Goal: Use online tool/utility: Use online tool/utility

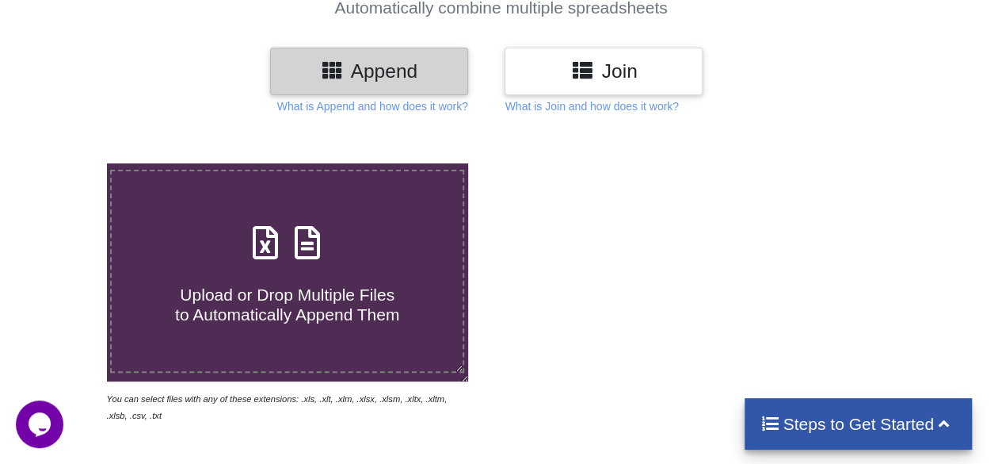
scroll to position [158, 0]
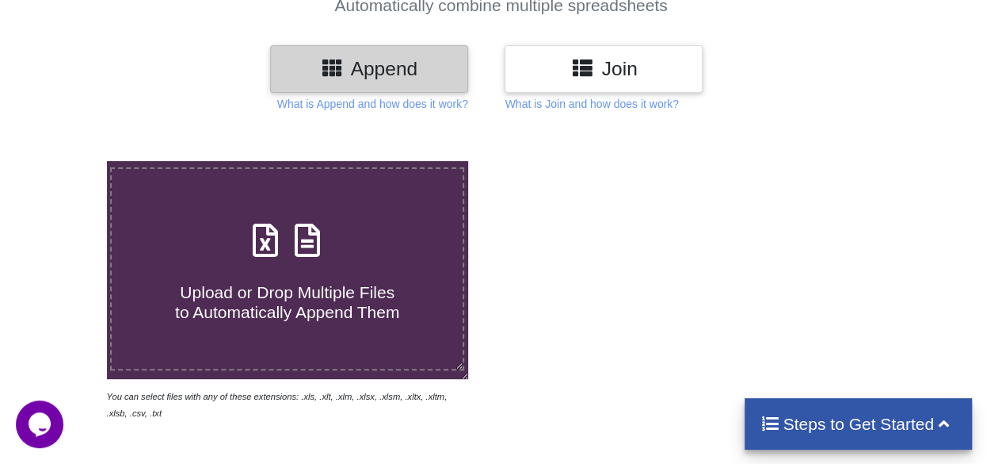
click at [577, 64] on icon at bounding box center [582, 67] width 23 height 20
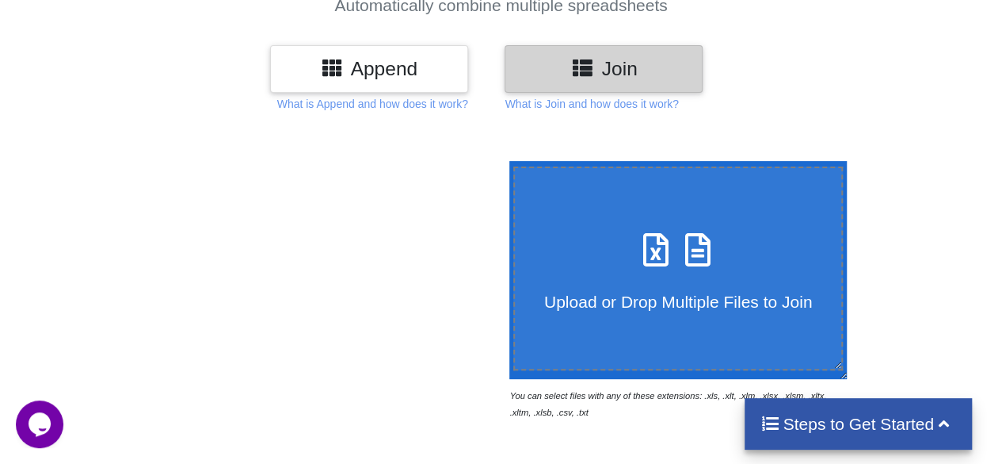
click at [917, 196] on div "Upload or Drop Multiple Files to Join You can select files with any of these ex…" at bounding box center [715, 291] width 428 height 260
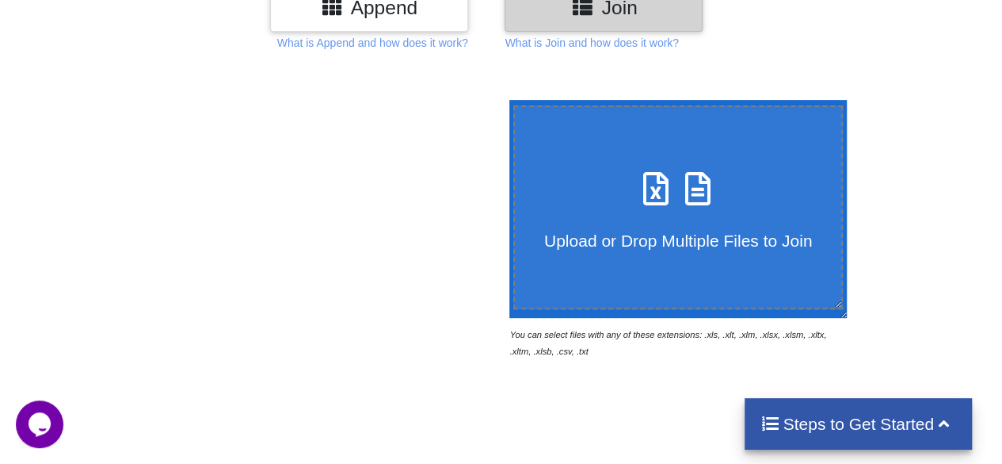
scroll to position [222, 0]
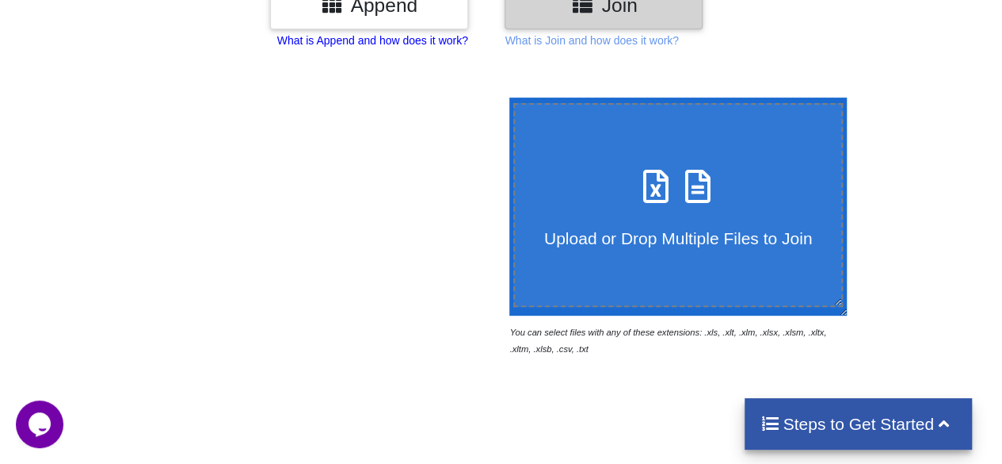
click at [380, 41] on p "What is Append and how does it work?" at bounding box center [372, 40] width 191 height 16
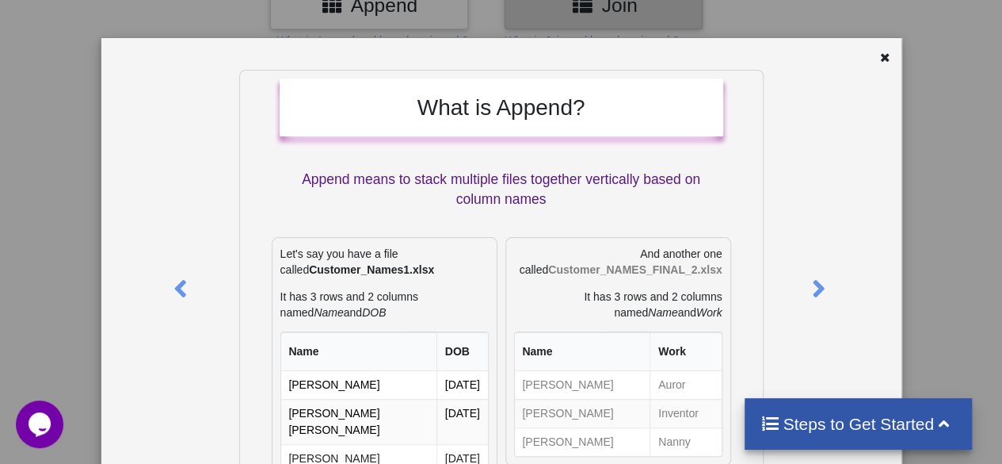
click at [245, 152] on div "What is Append? Append means to stack multiple files together vertically based …" at bounding box center [501, 426] width 525 height 712
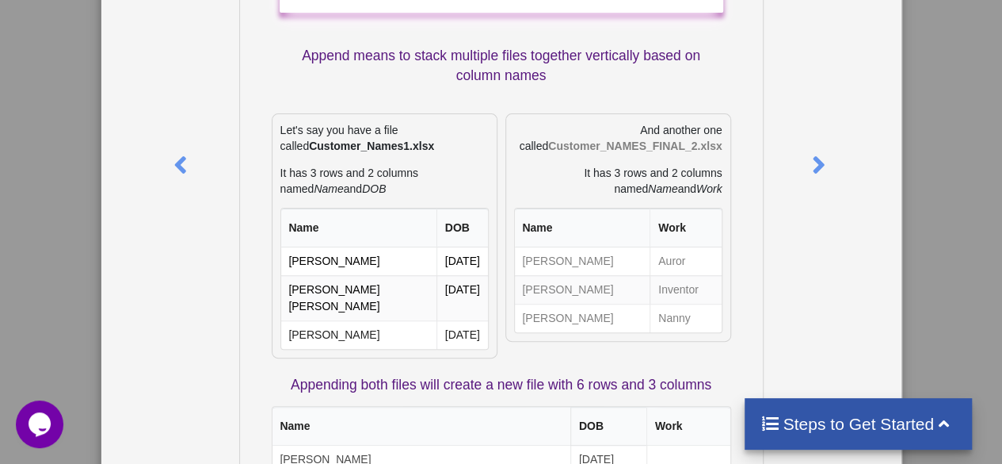
scroll to position [127, 0]
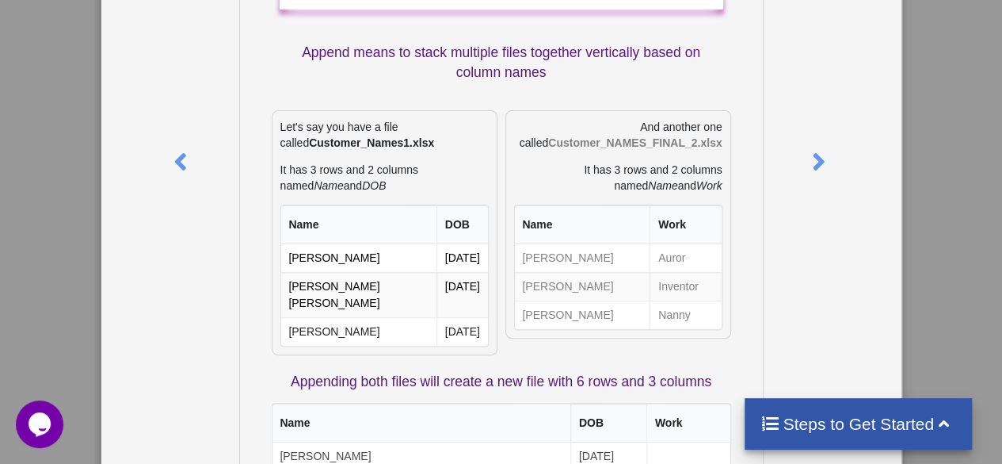
click at [940, 147] on div "What is Append? Append means to stack multiple files together vertically based …" at bounding box center [501, 232] width 1002 height 464
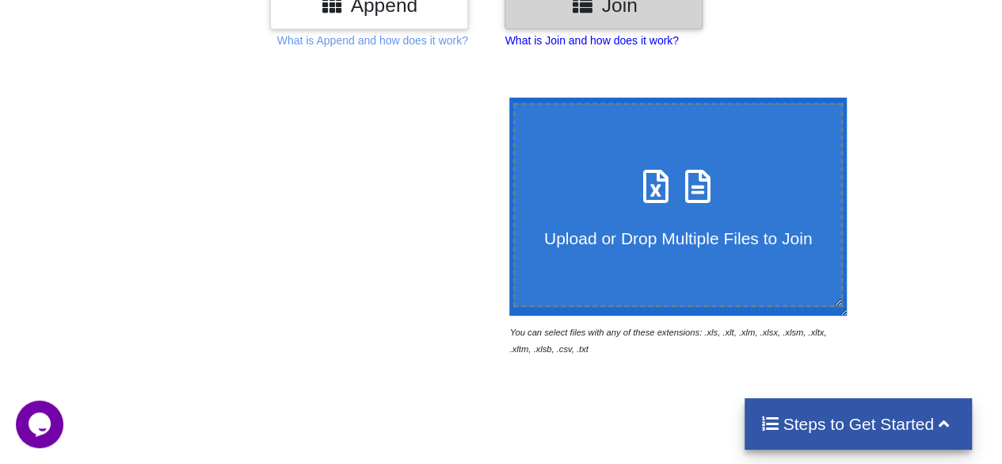
click at [590, 43] on p "What is Join and how does it work?" at bounding box center [592, 40] width 174 height 16
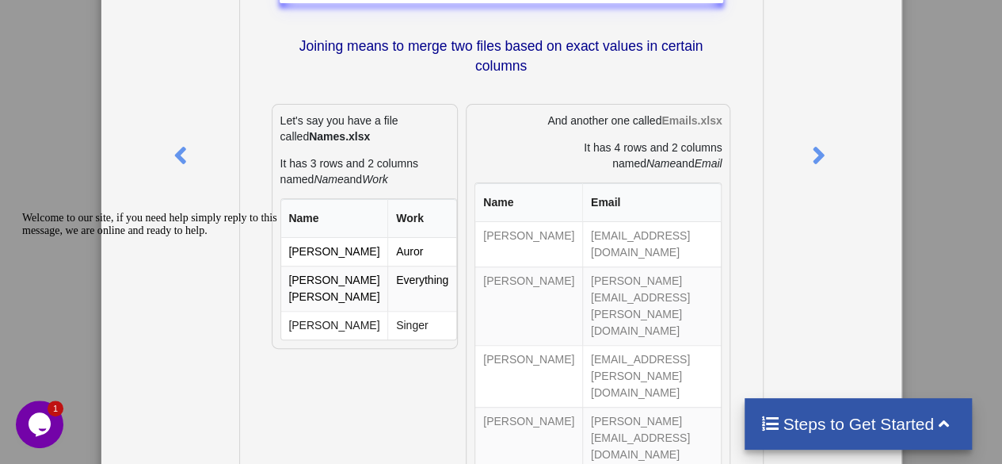
scroll to position [0, 0]
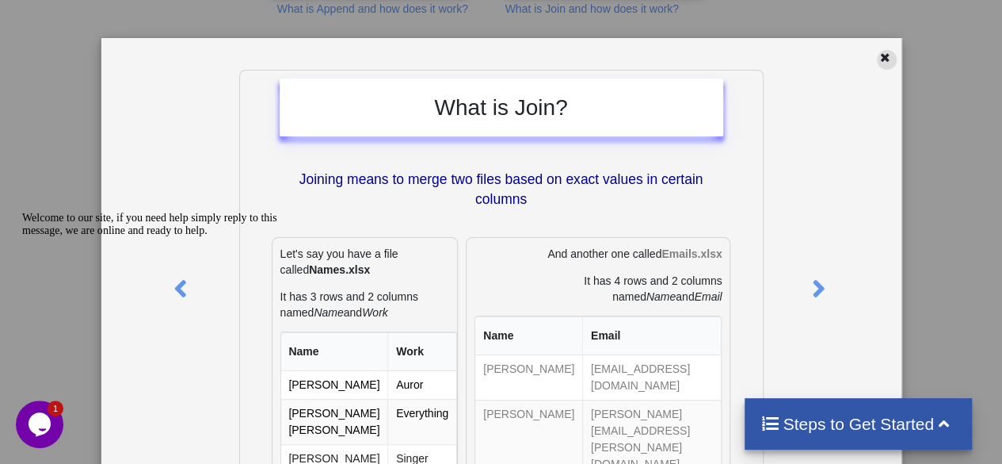
click at [884, 54] on div at bounding box center [887, 60] width 20 height 20
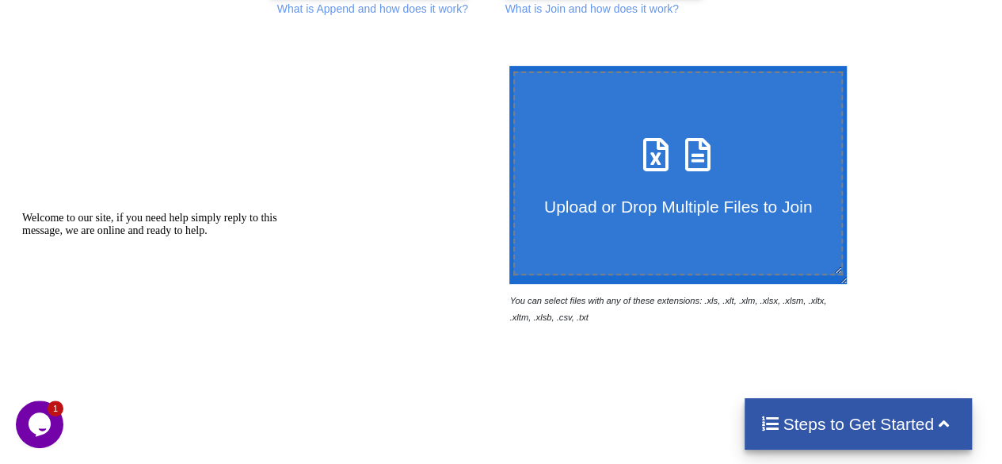
click at [639, 174] on span at bounding box center [678, 155] width 84 height 37
click at [506, 66] on input "Upload or Drop Multiple Files to Join" at bounding box center [506, 66] width 0 height 0
type input "C:\fakepath\results_part_2.xlsx"
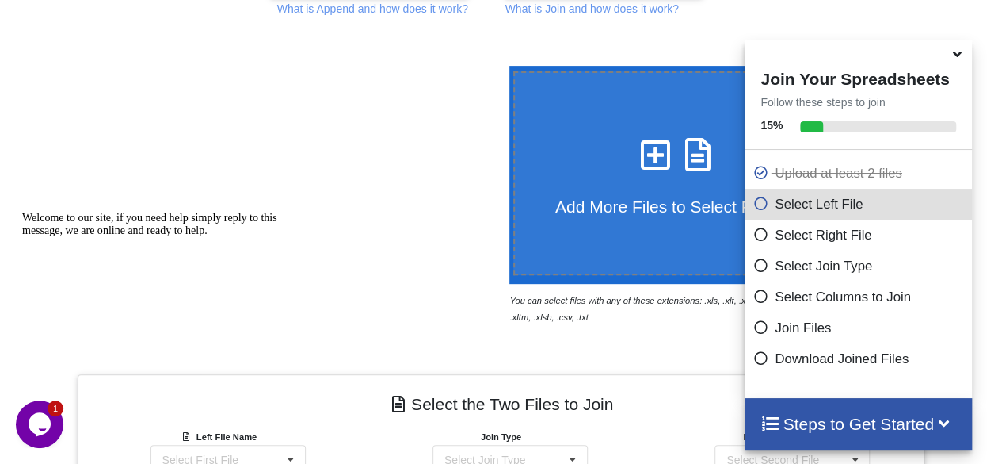
scroll to position [605, 0]
